Goal: Task Accomplishment & Management: Use online tool/utility

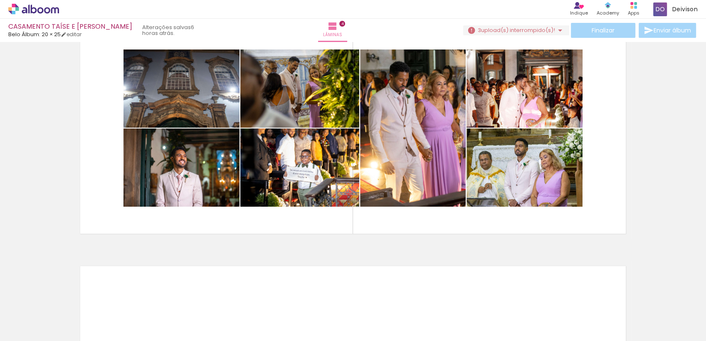
scroll to position [782, 0]
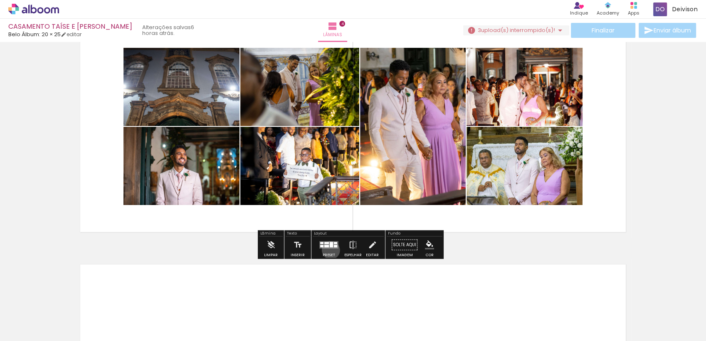
click at [329, 249] on div at bounding box center [328, 244] width 22 height 17
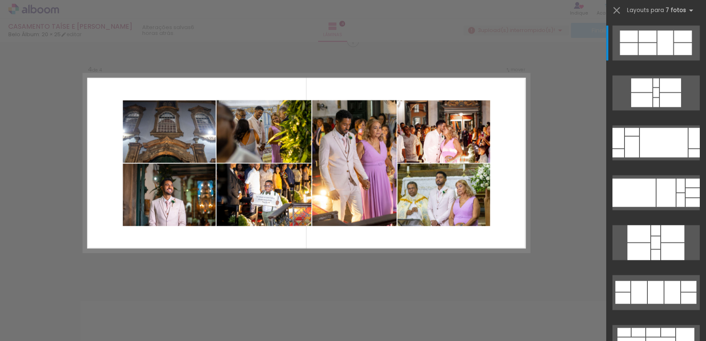
scroll to position [742, 0]
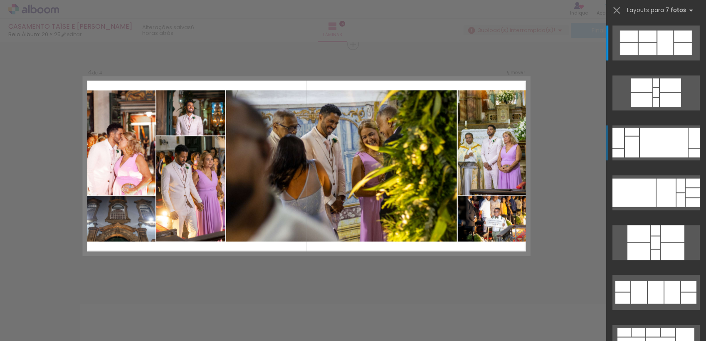
click at [647, 132] on div at bounding box center [664, 143] width 48 height 30
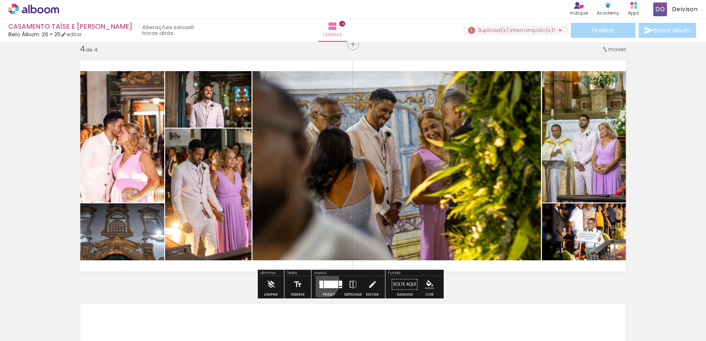
click at [324, 282] on div at bounding box center [331, 284] width 14 height 7
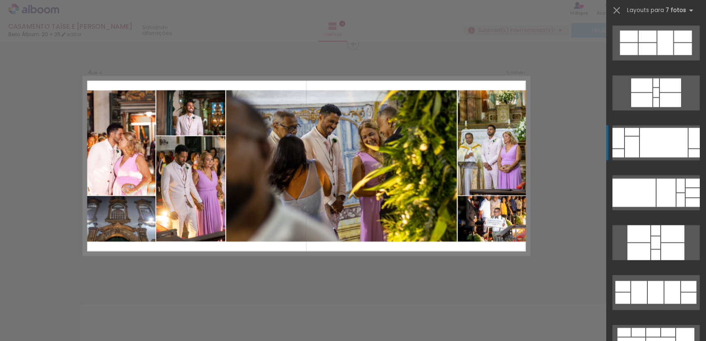
scroll to position [1446, 0]
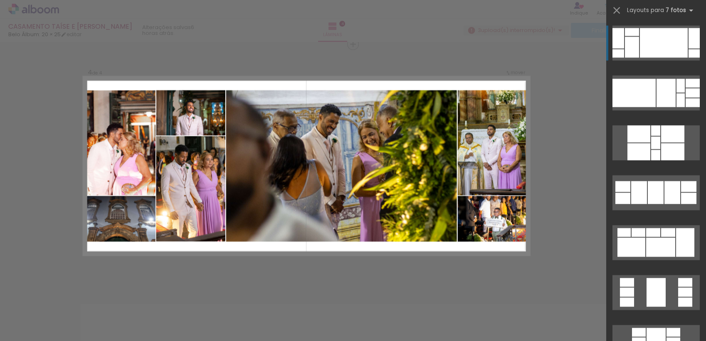
click at [698, 75] on div at bounding box center [656, 94] width 100 height 50
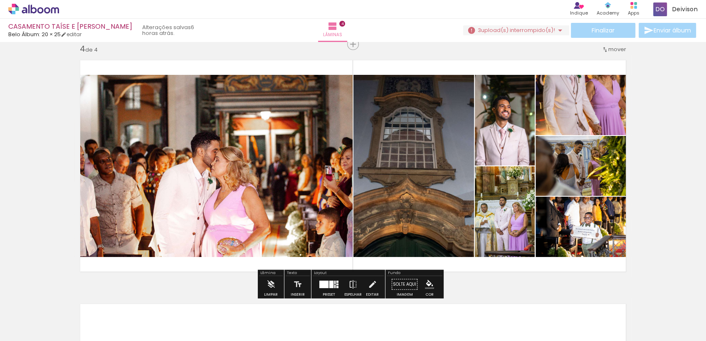
click at [28, 334] on span "Adicionar Fotos" at bounding box center [29, 329] width 25 height 9
click at [0, 0] on input "file" at bounding box center [0, 0] width 0 height 0
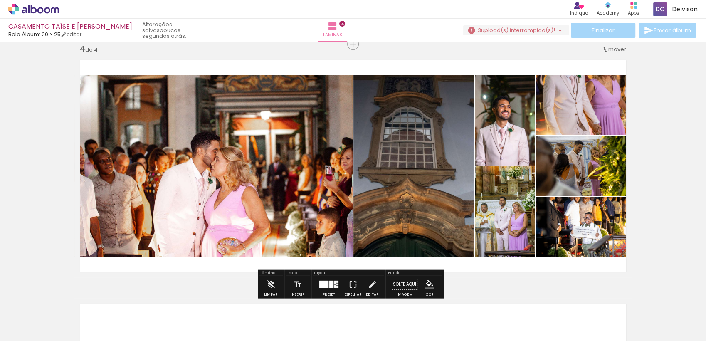
drag, startPoint x: 472, startPoint y: 145, endPoint x: 46, endPoint y: 138, distance: 426.8
click at [29, 332] on span "Adicionar Fotos" at bounding box center [29, 329] width 25 height 9
click at [0, 0] on input "file" at bounding box center [0, 0] width 0 height 0
click at [24, 330] on span "Adicionar Fotos" at bounding box center [29, 329] width 25 height 9
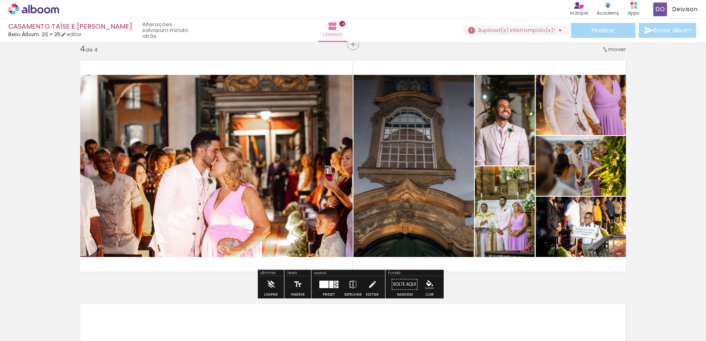
click at [0, 0] on input "file" at bounding box center [0, 0] width 0 height 0
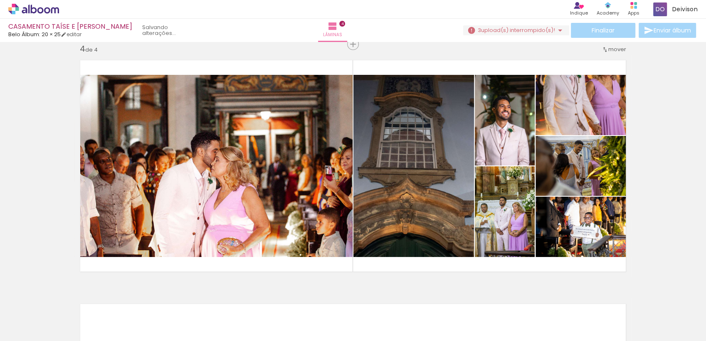
scroll to position [0, 0]
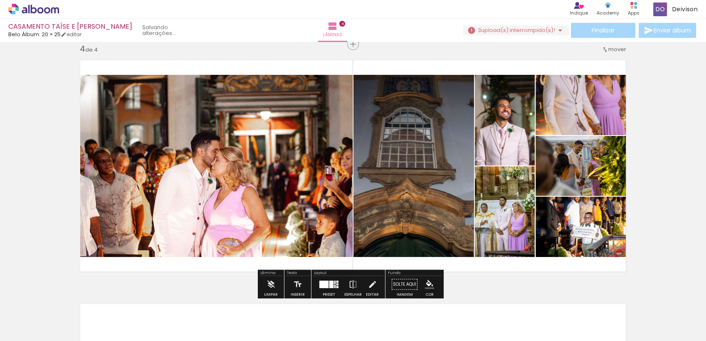
click at [30, 321] on div "Biblioteca 34 fotos Todas as fotos Não utilizadas Adicionar Fotos" at bounding box center [26, 314] width 52 height 41
click at [43, 317] on iron-icon at bounding box center [42, 316] width 7 height 7
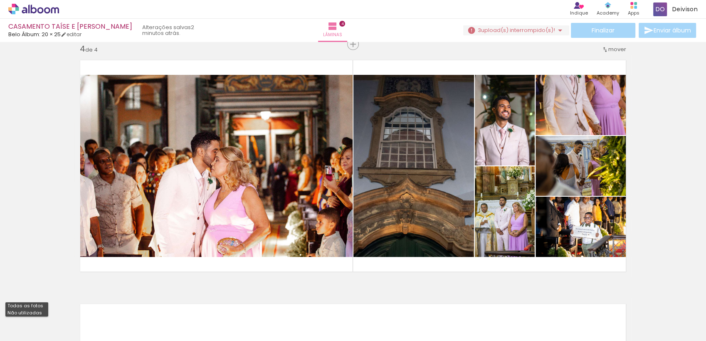
click at [43, 311] on paper-item "Não utilizadas" at bounding box center [26, 312] width 43 height 7
type input "Não utilizadas"
click at [271, 312] on div at bounding box center [269, 312] width 41 height 27
click at [312, 311] on div at bounding box center [315, 312] width 27 height 41
click at [282, 315] on div at bounding box center [269, 312] width 41 height 27
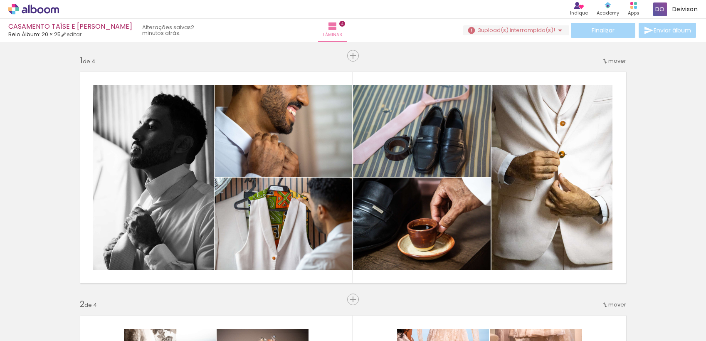
click at [351, 315] on quentale-workspace at bounding box center [353, 170] width 706 height 341
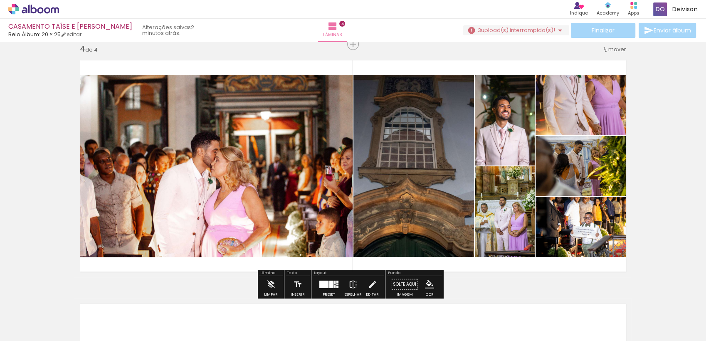
scroll to position [1446, 0]
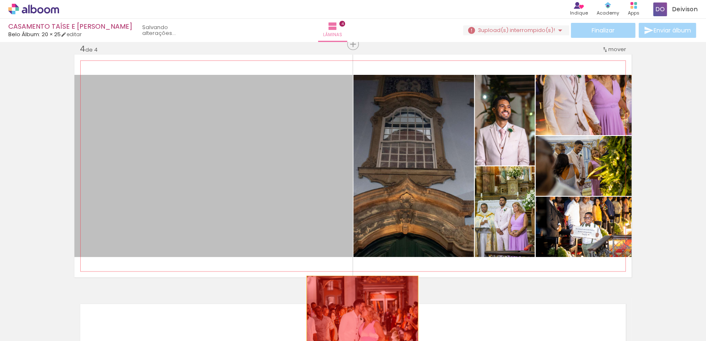
drag, startPoint x: 258, startPoint y: 190, endPoint x: 359, endPoint y: 314, distance: 159.9
click at [359, 314] on quentale-workspace at bounding box center [353, 170] width 706 height 341
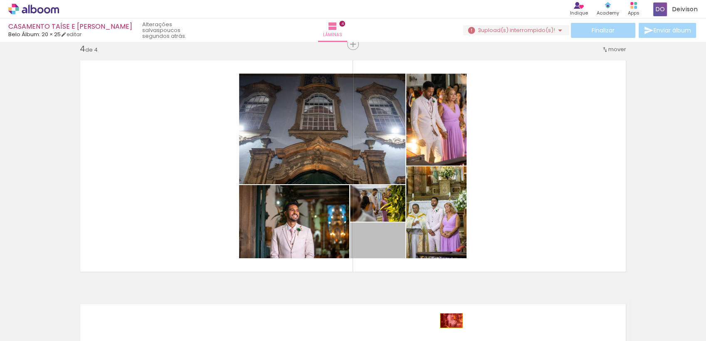
drag, startPoint x: 399, startPoint y: 254, endPoint x: 448, endPoint y: 320, distance: 81.4
click at [448, 320] on quentale-workspace at bounding box center [353, 170] width 706 height 341
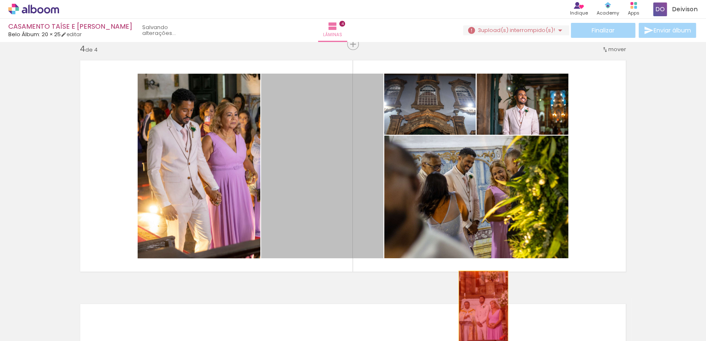
drag, startPoint x: 332, startPoint y: 195, endPoint x: 480, endPoint y: 308, distance: 185.9
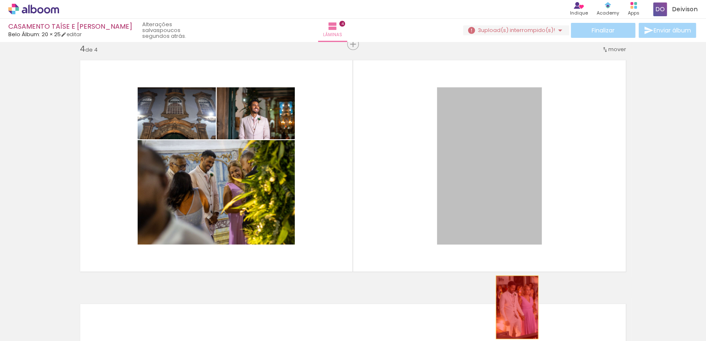
drag, startPoint x: 504, startPoint y: 144, endPoint x: 513, endPoint y: 310, distance: 166.0
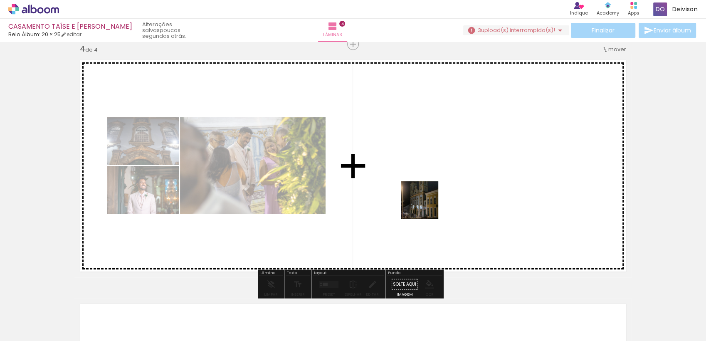
drag, startPoint x: 463, startPoint y: 317, endPoint x: 412, endPoint y: 183, distance: 142.9
click at [412, 183] on quentale-workspace at bounding box center [353, 170] width 706 height 341
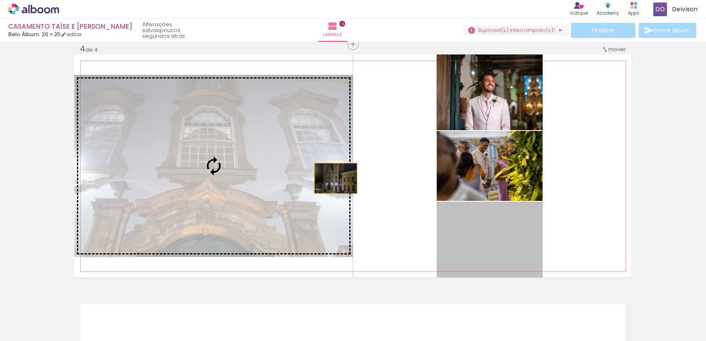
drag, startPoint x: 483, startPoint y: 245, endPoint x: 298, endPoint y: 171, distance: 199.2
click at [0, 0] on slot at bounding box center [0, 0] width 0 height 0
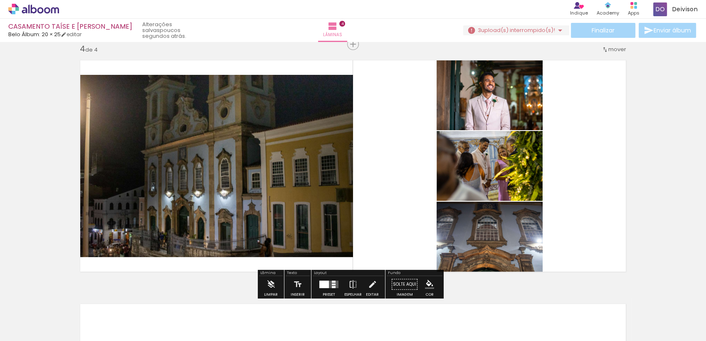
click at [131, 310] on div at bounding box center [129, 312] width 27 height 41
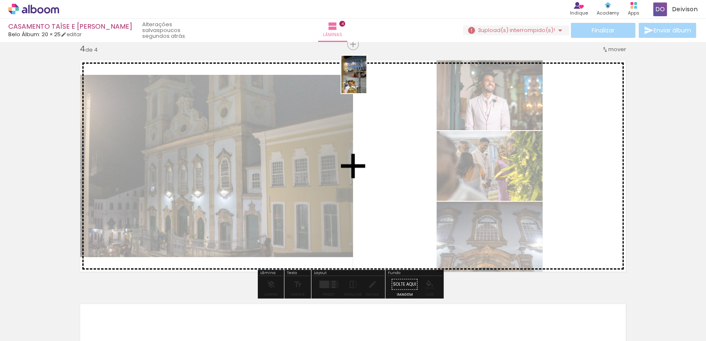
drag, startPoint x: 131, startPoint y: 309, endPoint x: 370, endPoint y: 100, distance: 317.4
click at [370, 100] on quentale-workspace at bounding box center [353, 170] width 706 height 341
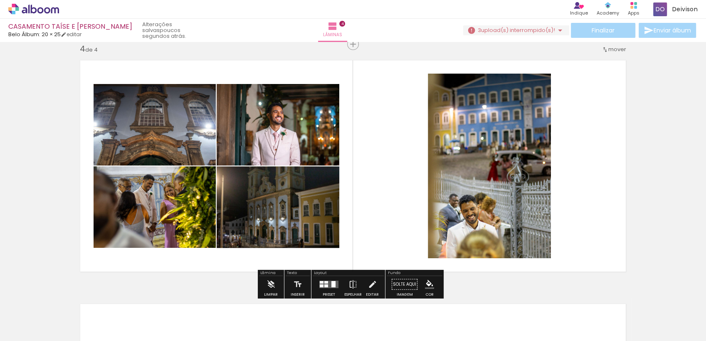
click at [22, 335] on paper-button "Adicionar Fotos" at bounding box center [25, 336] width 40 height 13
click at [0, 0] on input "file" at bounding box center [0, 0] width 0 height 0
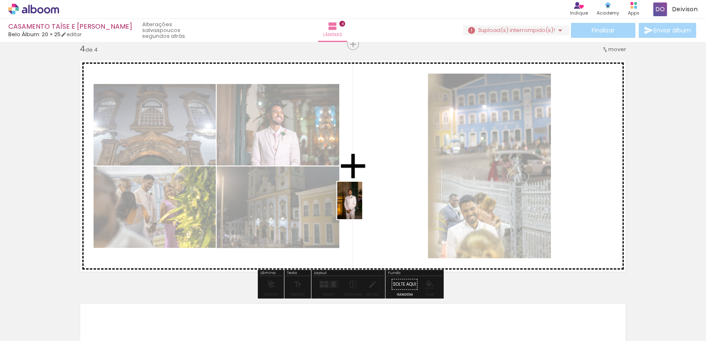
drag, startPoint x: 90, startPoint y: 315, endPoint x: 370, endPoint y: 204, distance: 301.7
click at [370, 204] on quentale-workspace at bounding box center [353, 170] width 706 height 341
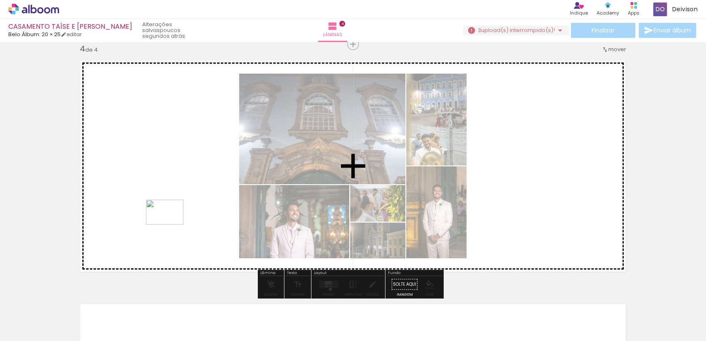
drag, startPoint x: 82, startPoint y: 316, endPoint x: 171, endPoint y: 224, distance: 127.6
click at [171, 224] on quentale-workspace at bounding box center [353, 170] width 706 height 341
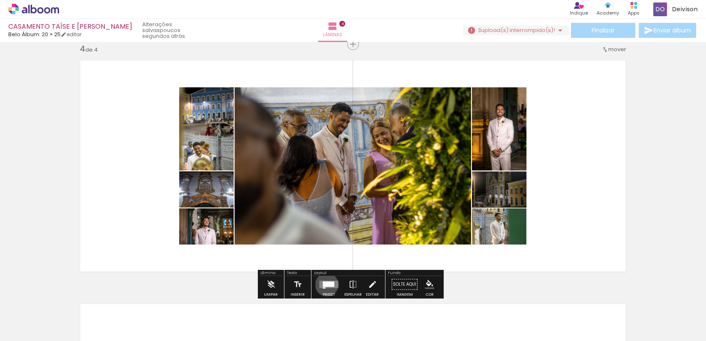
click at [325, 284] on div at bounding box center [328, 283] width 11 height 5
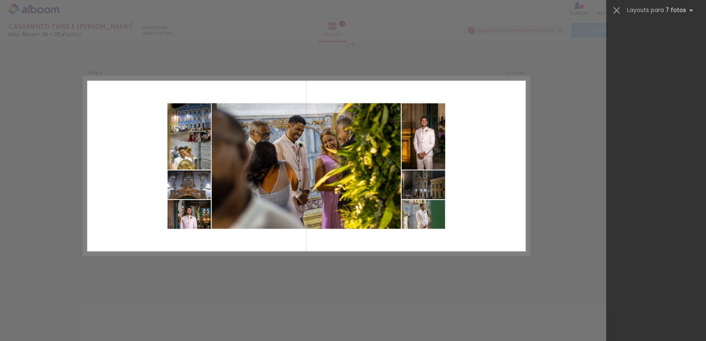
scroll to position [0, 0]
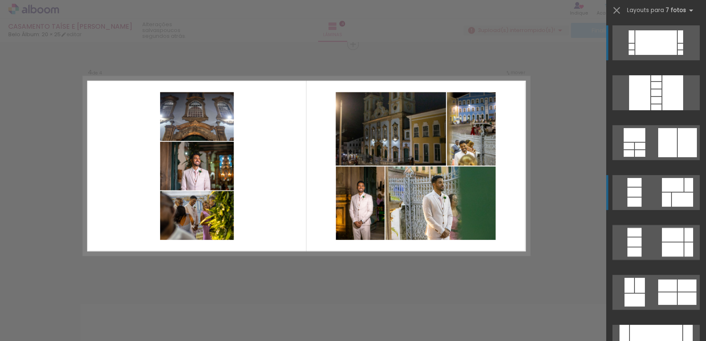
click at [662, 182] on div at bounding box center [673, 185] width 22 height 14
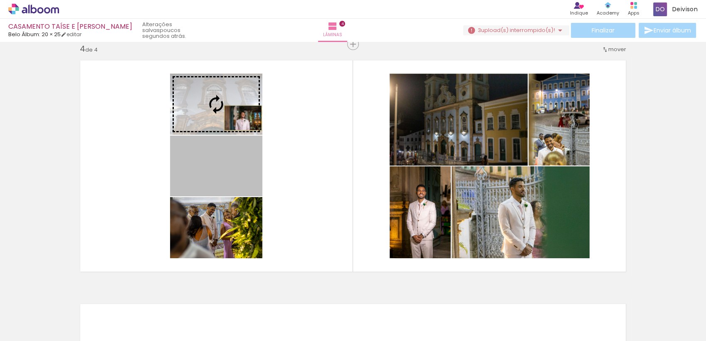
drag, startPoint x: 234, startPoint y: 159, endPoint x: 239, endPoint y: 110, distance: 49.7
click at [0, 0] on slot at bounding box center [0, 0] width 0 height 0
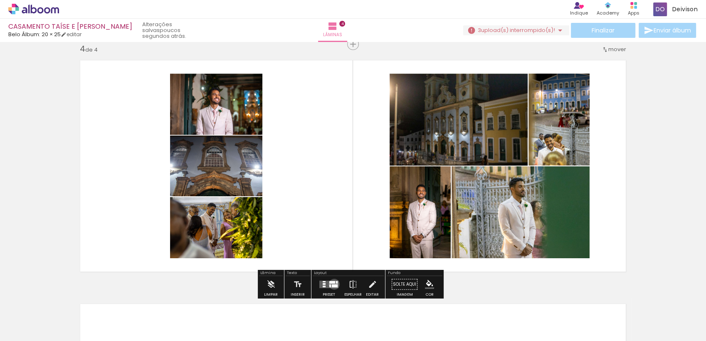
click at [332, 284] on div at bounding box center [335, 285] width 6 height 3
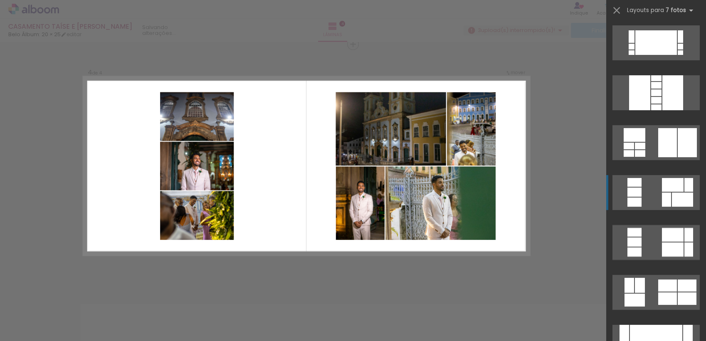
scroll to position [150, 0]
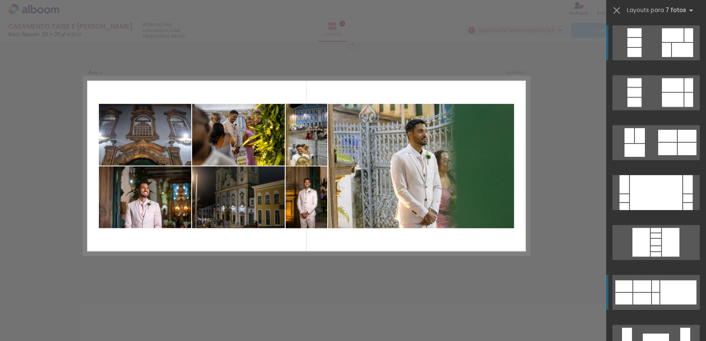
click at [670, 299] on div at bounding box center [678, 292] width 36 height 24
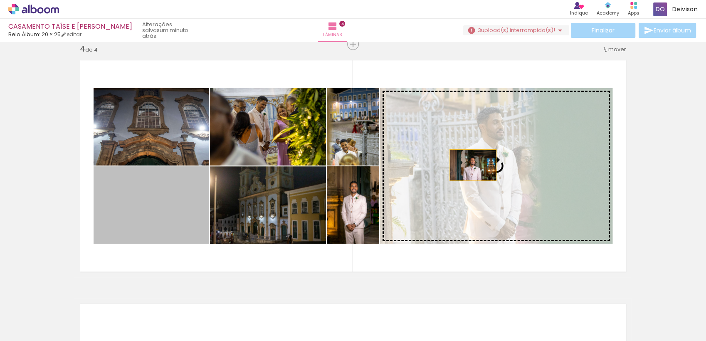
drag, startPoint x: 191, startPoint y: 212, endPoint x: 469, endPoint y: 165, distance: 282.4
click at [0, 0] on slot at bounding box center [0, 0] width 0 height 0
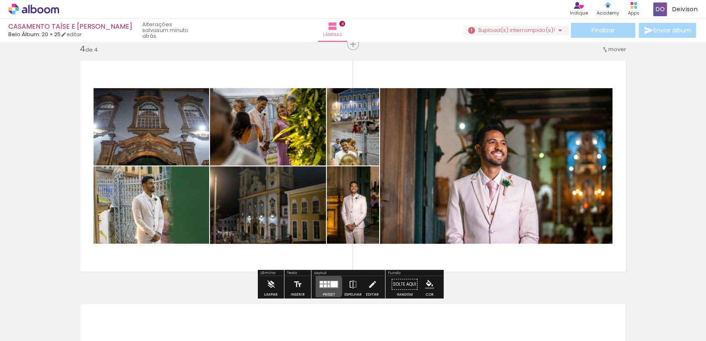
click at [327, 285] on div at bounding box center [328, 285] width 2 height 3
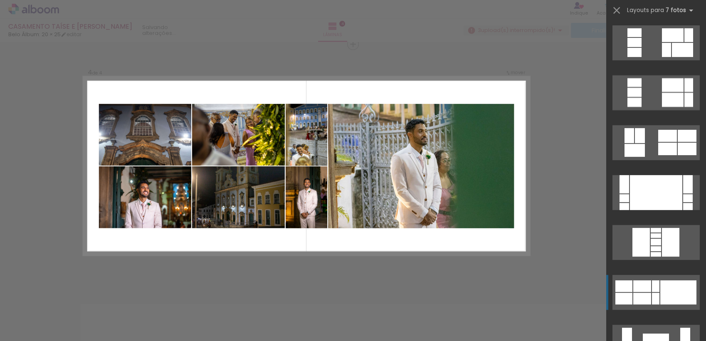
scroll to position [399, 0]
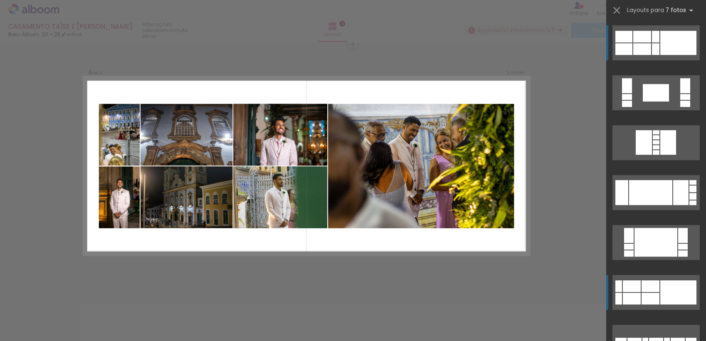
click at [677, 290] on div at bounding box center [678, 292] width 36 height 24
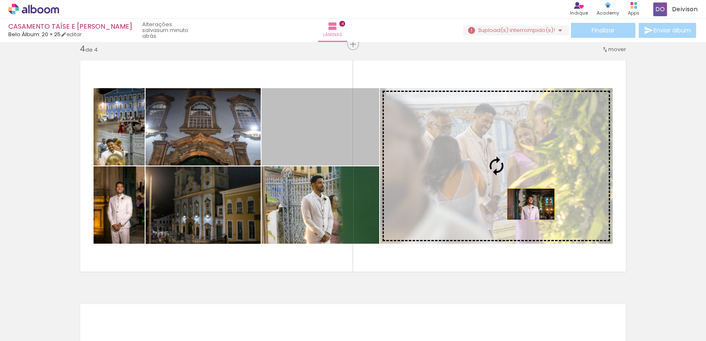
drag, startPoint x: 335, startPoint y: 131, endPoint x: 527, endPoint y: 204, distance: 205.7
click at [0, 0] on slot at bounding box center [0, 0] width 0 height 0
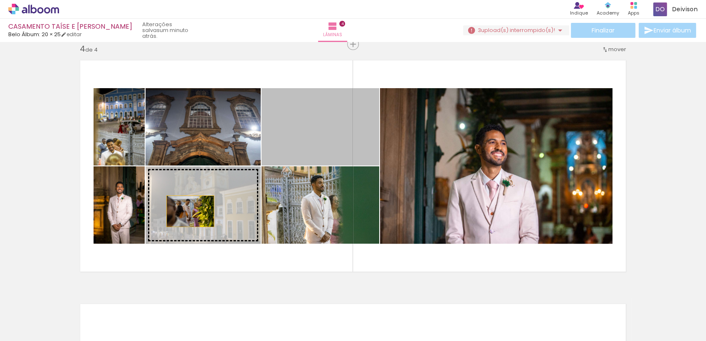
drag, startPoint x: 325, startPoint y: 123, endPoint x: 187, endPoint y: 211, distance: 164.0
click at [0, 0] on slot at bounding box center [0, 0] width 0 height 0
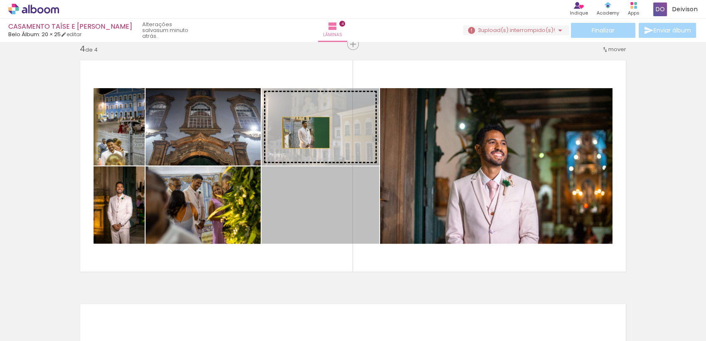
drag, startPoint x: 306, startPoint y: 211, endPoint x: 302, endPoint y: 132, distance: 79.0
click at [0, 0] on slot at bounding box center [0, 0] width 0 height 0
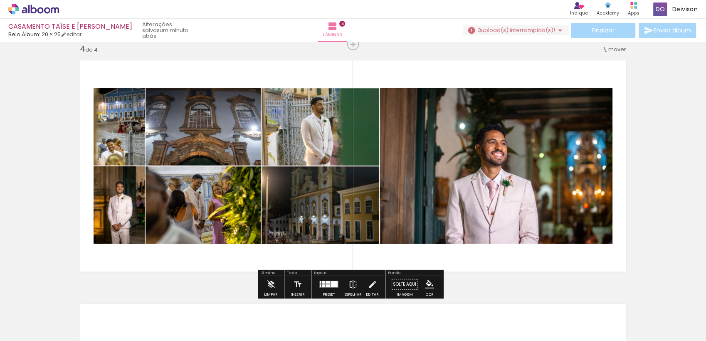
click at [236, 72] on quentale-layouter at bounding box center [352, 165] width 557 height 223
click at [537, 74] on quentale-layouter at bounding box center [352, 165] width 557 height 223
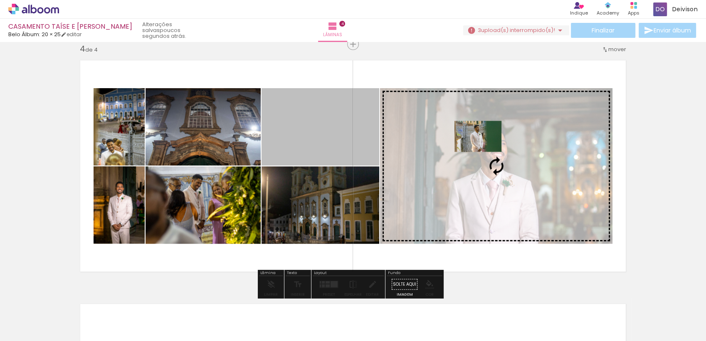
drag, startPoint x: 322, startPoint y: 102, endPoint x: 474, endPoint y: 136, distance: 155.5
click at [0, 0] on slot at bounding box center [0, 0] width 0 height 0
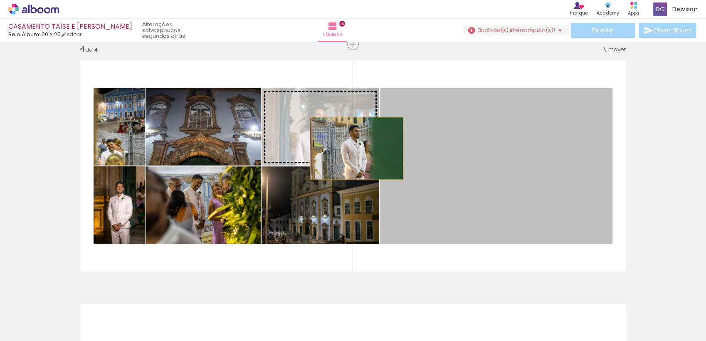
drag, startPoint x: 480, startPoint y: 166, endPoint x: 349, endPoint y: 147, distance: 132.7
click at [0, 0] on slot at bounding box center [0, 0] width 0 height 0
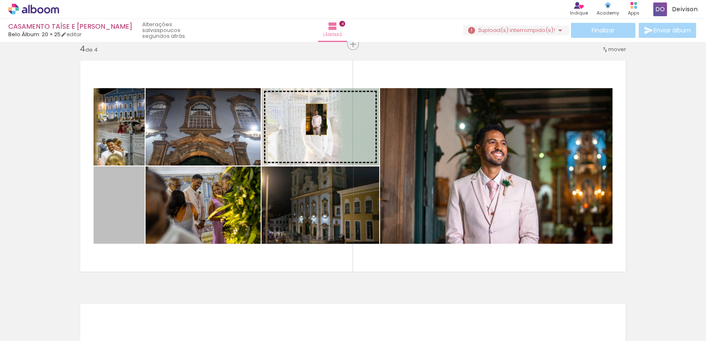
drag, startPoint x: 101, startPoint y: 219, endPoint x: 313, endPoint y: 119, distance: 233.9
click at [0, 0] on slot at bounding box center [0, 0] width 0 height 0
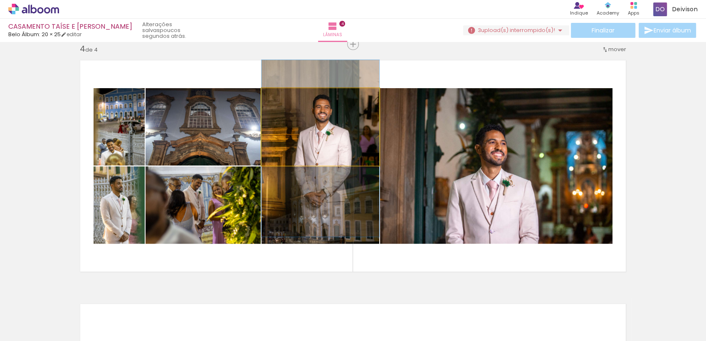
drag, startPoint x: 313, startPoint y: 120, endPoint x: 312, endPoint y: 147, distance: 27.4
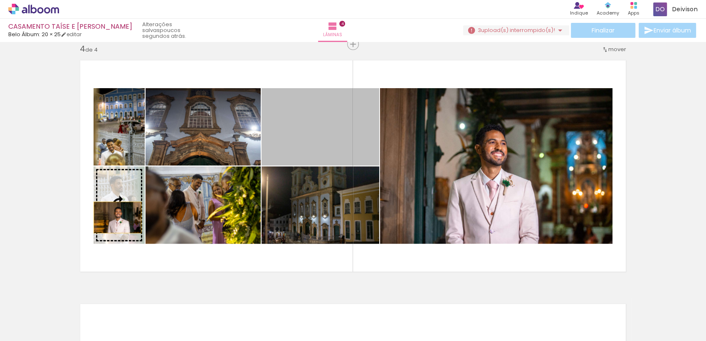
drag, startPoint x: 312, startPoint y: 147, endPoint x: 114, endPoint y: 217, distance: 210.2
click at [0, 0] on slot at bounding box center [0, 0] width 0 height 0
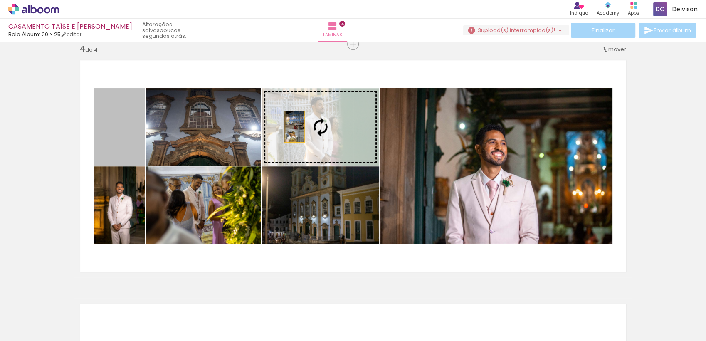
drag, startPoint x: 122, startPoint y: 153, endPoint x: 291, endPoint y: 126, distance: 170.7
click at [0, 0] on slot at bounding box center [0, 0] width 0 height 0
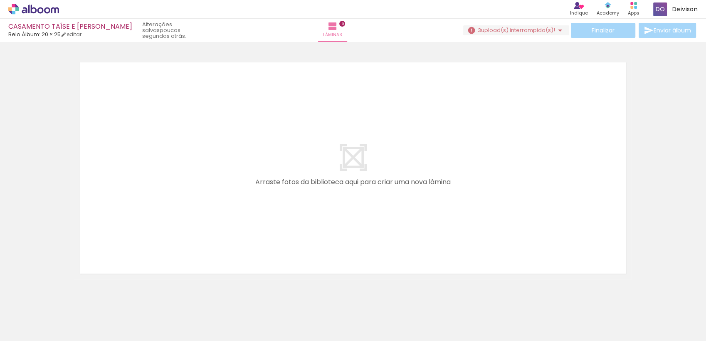
scroll to position [1247, 0]
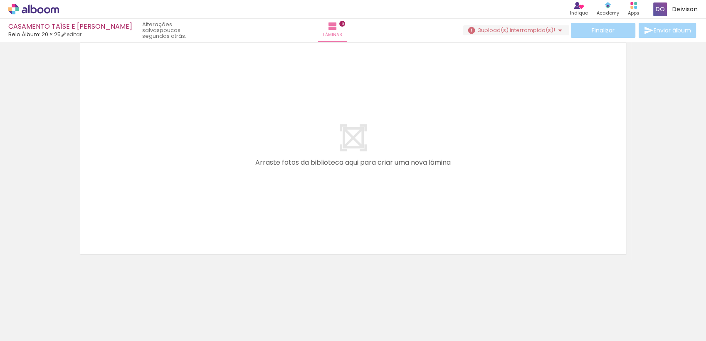
click at [9, 331] on iron-icon at bounding box center [12, 336] width 10 height 10
click at [0, 0] on input "file" at bounding box center [0, 0] width 0 height 0
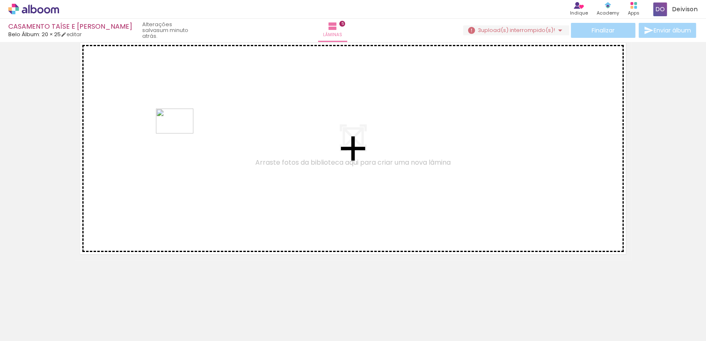
drag, startPoint x: 588, startPoint y: 317, endPoint x: 181, endPoint y: 122, distance: 451.9
click at [181, 122] on quentale-workspace at bounding box center [353, 170] width 706 height 341
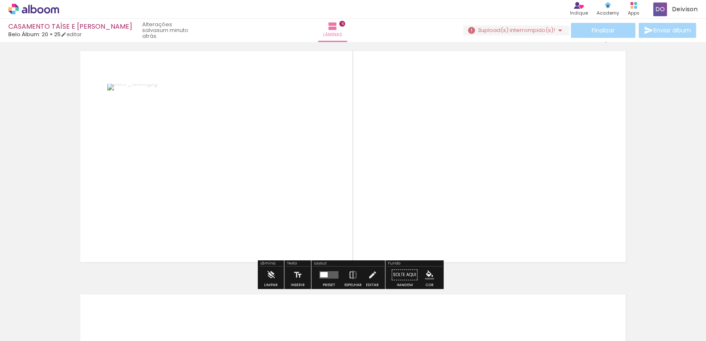
scroll to position [1230, 0]
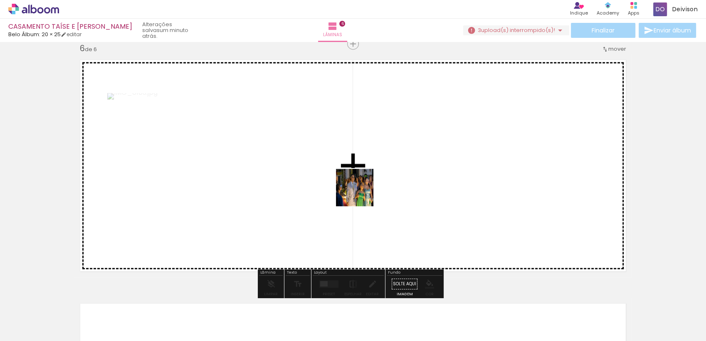
drag, startPoint x: 256, startPoint y: 317, endPoint x: 363, endPoint y: 189, distance: 167.0
click at [363, 189] on quentale-workspace at bounding box center [353, 170] width 706 height 341
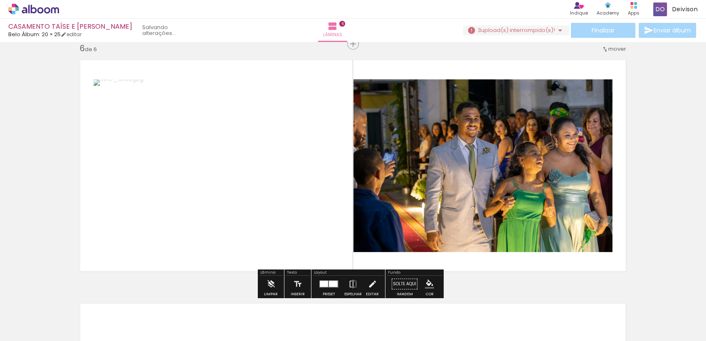
scroll to position [0, 17]
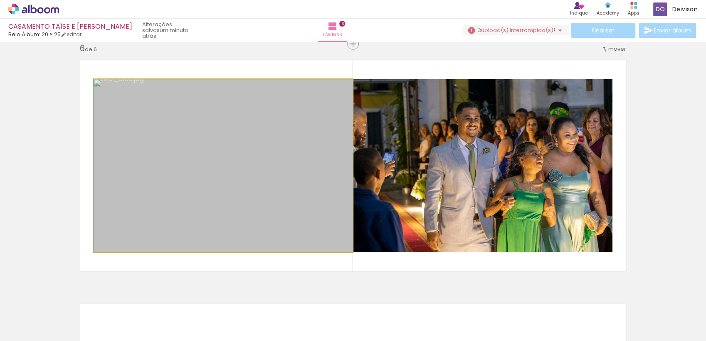
drag, startPoint x: 206, startPoint y: 118, endPoint x: 213, endPoint y: 133, distance: 16.0
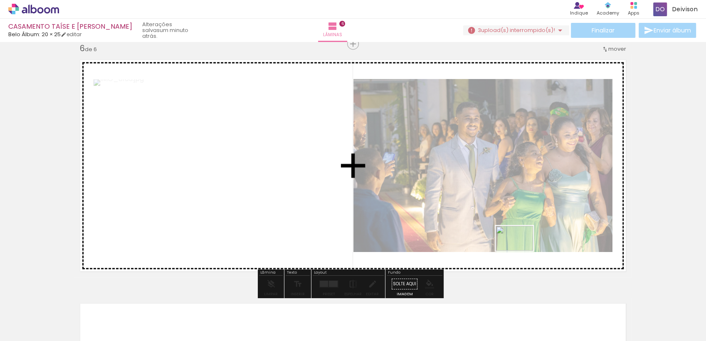
drag, startPoint x: 643, startPoint y: 321, endPoint x: 515, endPoint y: 248, distance: 147.2
click at [515, 248] on quentale-workspace at bounding box center [353, 170] width 706 height 341
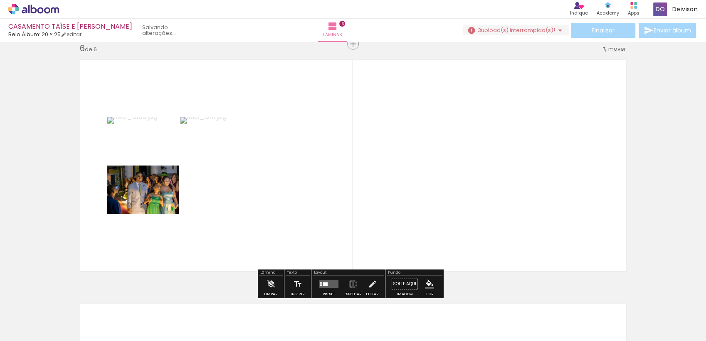
scroll to position [0, 0]
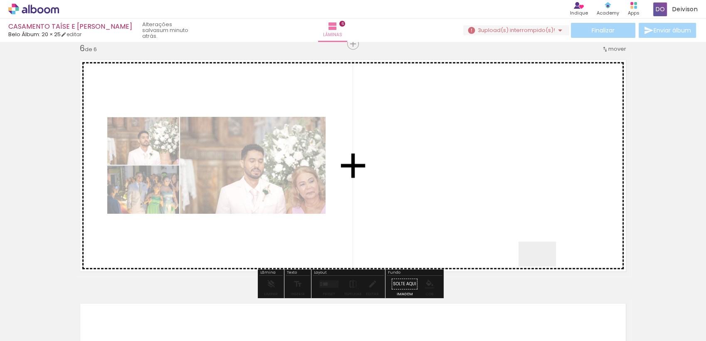
drag, startPoint x: 652, startPoint y: 312, endPoint x: 517, endPoint y: 258, distance: 145.6
click at [517, 258] on quentale-workspace at bounding box center [353, 170] width 706 height 341
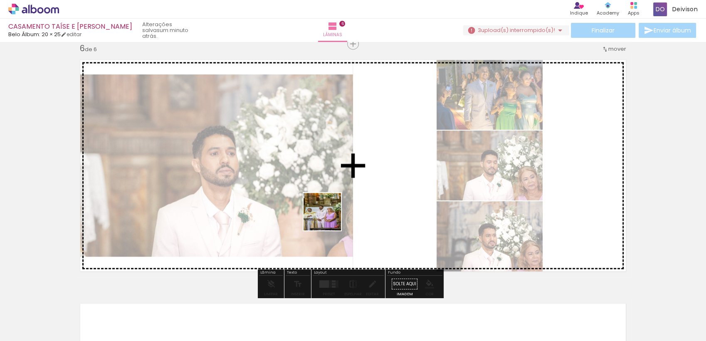
drag, startPoint x: 224, startPoint y: 318, endPoint x: 336, endPoint y: 214, distance: 152.3
click at [336, 214] on quentale-workspace at bounding box center [353, 170] width 706 height 341
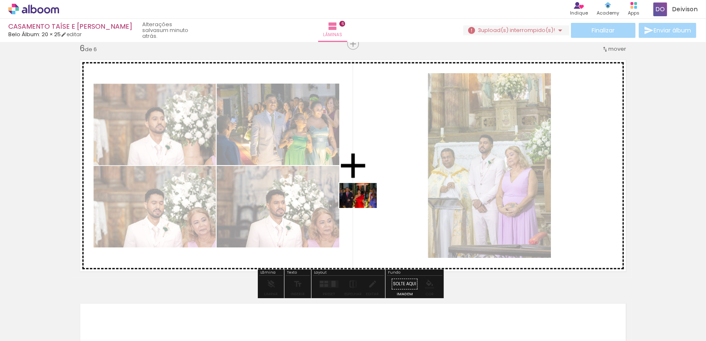
drag, startPoint x: 126, startPoint y: 320, endPoint x: 367, endPoint y: 208, distance: 265.5
click at [367, 208] on quentale-workspace at bounding box center [353, 170] width 706 height 341
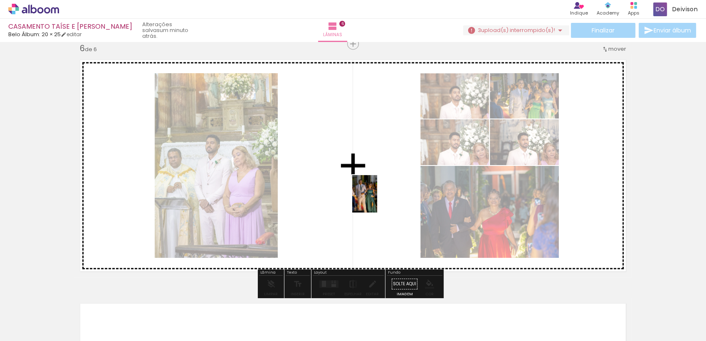
drag, startPoint x: 223, startPoint y: 311, endPoint x: 377, endPoint y: 200, distance: 189.6
click at [377, 200] on quentale-workspace at bounding box center [353, 170] width 706 height 341
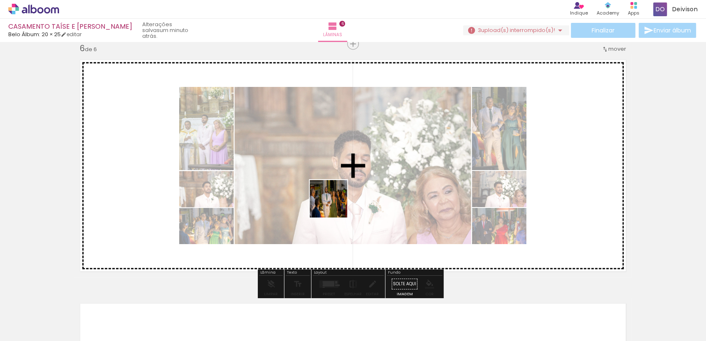
drag, startPoint x: 231, startPoint y: 317, endPoint x: 335, endPoint y: 205, distance: 152.9
click at [335, 205] on quentale-workspace at bounding box center [353, 170] width 706 height 341
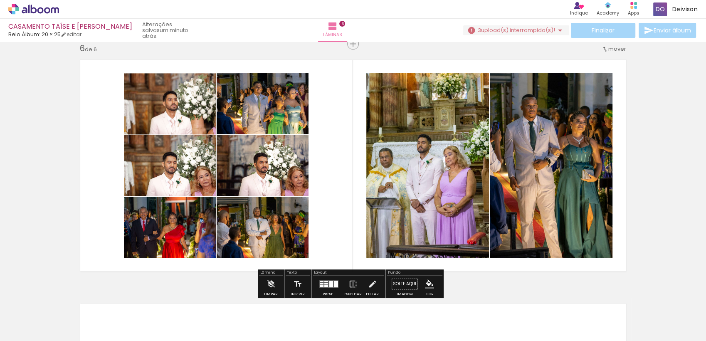
click at [239, 309] on quentale-thumb at bounding box center [222, 313] width 47 height 48
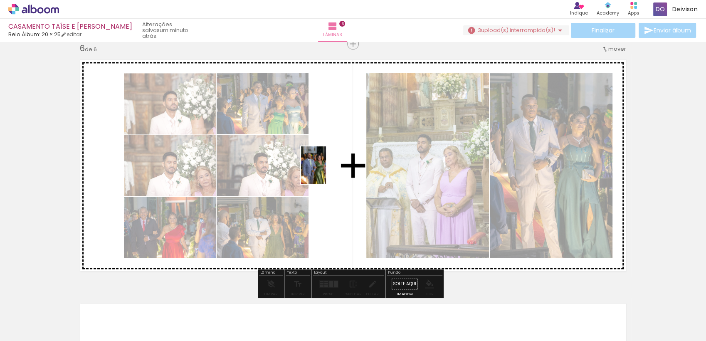
drag, startPoint x: 234, startPoint y: 313, endPoint x: 326, endPoint y: 171, distance: 169.1
click at [326, 171] on quentale-workspace at bounding box center [353, 170] width 706 height 341
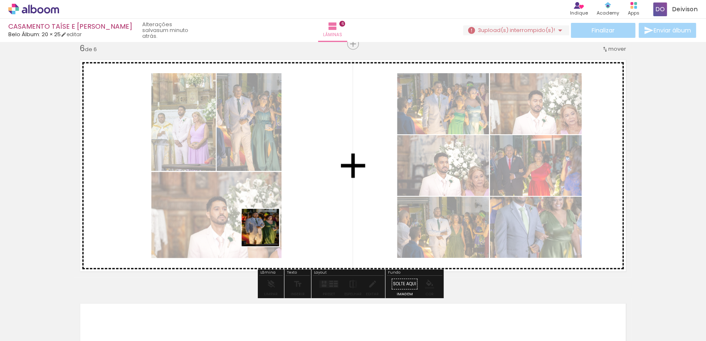
drag, startPoint x: 225, startPoint y: 317, endPoint x: 280, endPoint y: 214, distance: 116.7
click at [280, 214] on quentale-workspace at bounding box center [353, 170] width 706 height 341
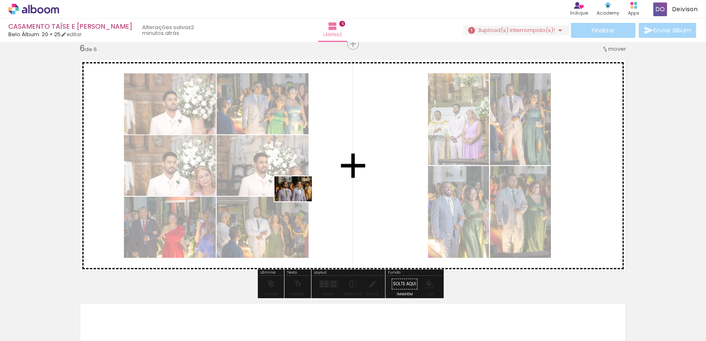
drag, startPoint x: 221, startPoint y: 319, endPoint x: 297, endPoint y: 204, distance: 137.4
click at [299, 202] on quentale-workspace at bounding box center [353, 170] width 706 height 341
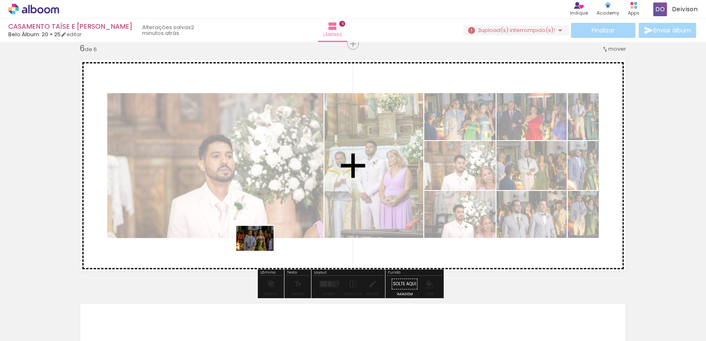
drag, startPoint x: 229, startPoint y: 312, endPoint x: 261, endPoint y: 251, distance: 69.2
click at [261, 251] on quentale-workspace at bounding box center [353, 170] width 706 height 341
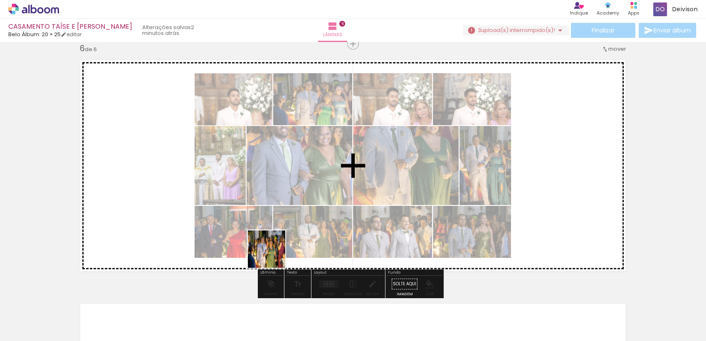
drag, startPoint x: 227, startPoint y: 315, endPoint x: 285, endPoint y: 244, distance: 91.8
click at [285, 244] on quentale-workspace at bounding box center [353, 170] width 706 height 341
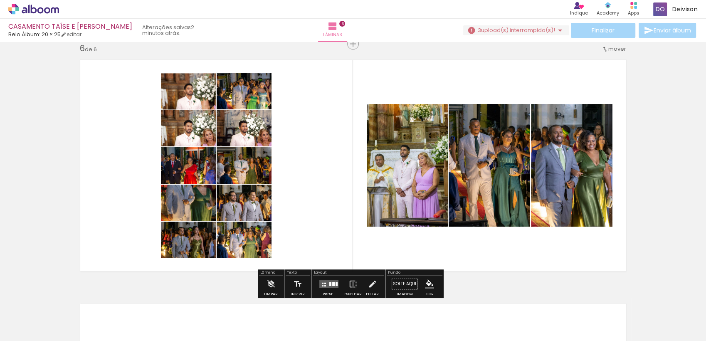
click at [332, 283] on div at bounding box center [333, 284] width 2 height 4
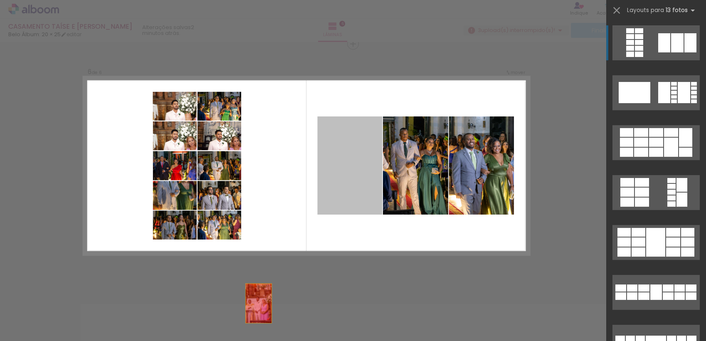
drag, startPoint x: 289, startPoint y: 277, endPoint x: 189, endPoint y: 337, distance: 117.2
click at [189, 337] on quentale-workspace at bounding box center [353, 170] width 706 height 341
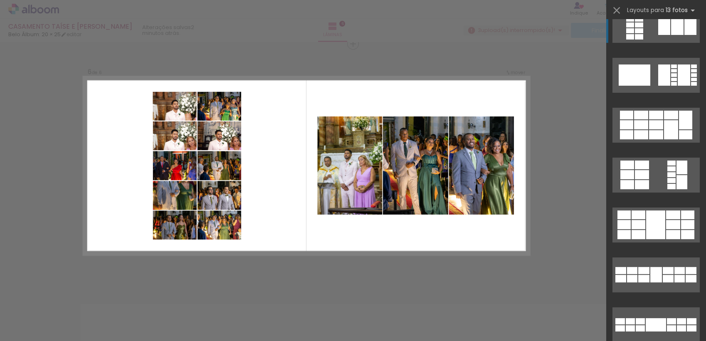
scroll to position [18, 0]
